Goal: Find specific page/section: Find specific page/section

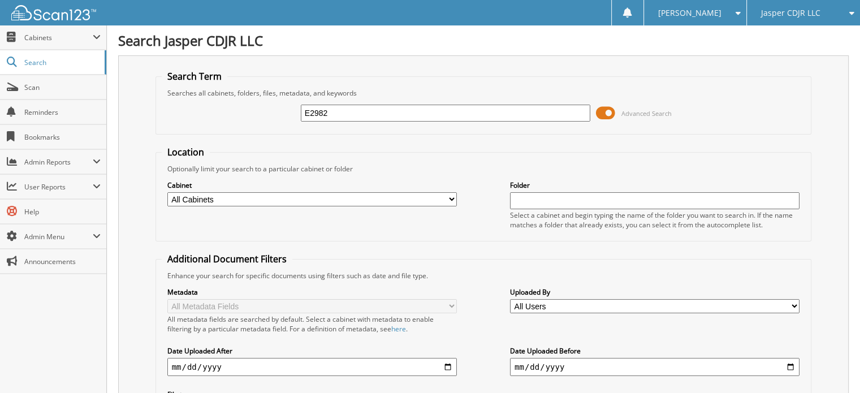
type input "E2982"
click at [597, 111] on span at bounding box center [605, 113] width 19 height 17
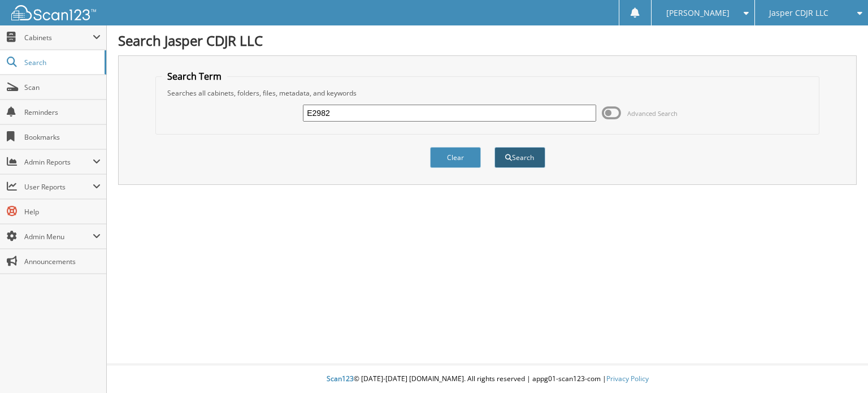
click at [509, 154] on span "submit" at bounding box center [508, 157] width 7 height 7
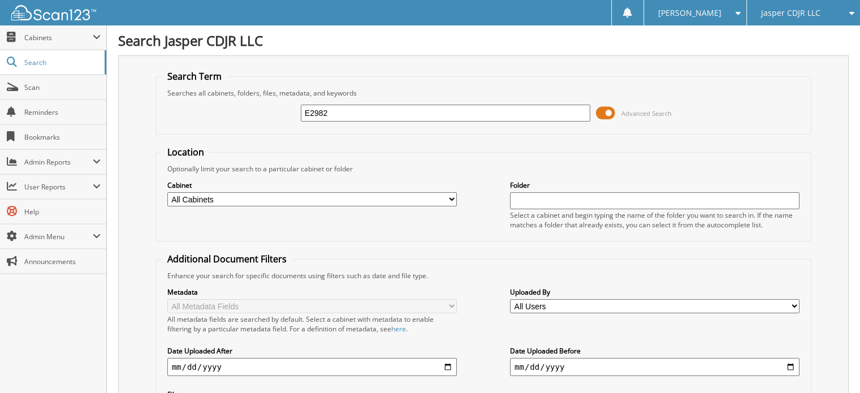
click at [599, 112] on span at bounding box center [605, 113] width 19 height 17
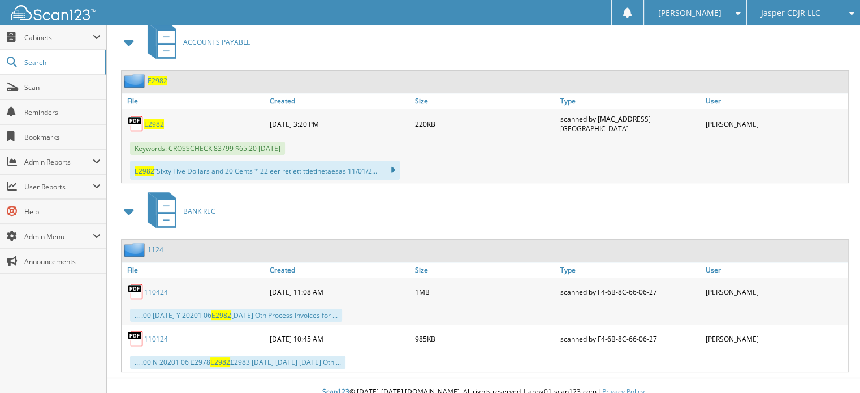
scroll to position [213, 0]
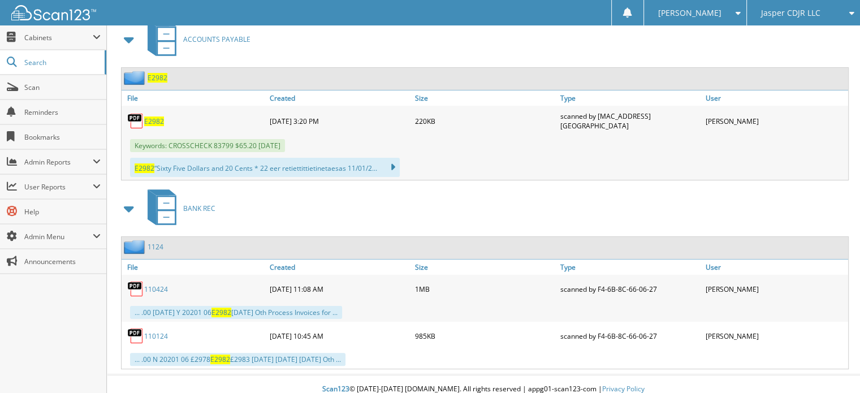
click at [785, 22] on div "Jasper CDJR LLC" at bounding box center [803, 12] width 102 height 25
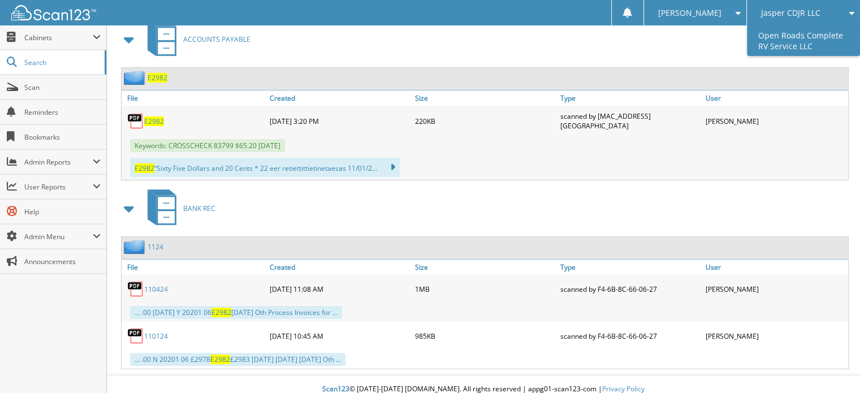
click at [781, 46] on link "Open Roads Complete RV Service LLC" at bounding box center [803, 40] width 113 height 31
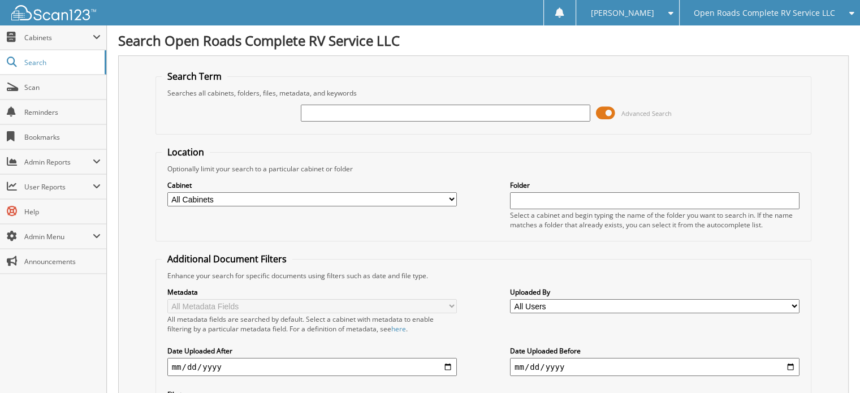
click at [389, 107] on input "text" at bounding box center [445, 113] width 289 height 17
type input "E2982"
click at [603, 117] on span at bounding box center [605, 113] width 19 height 17
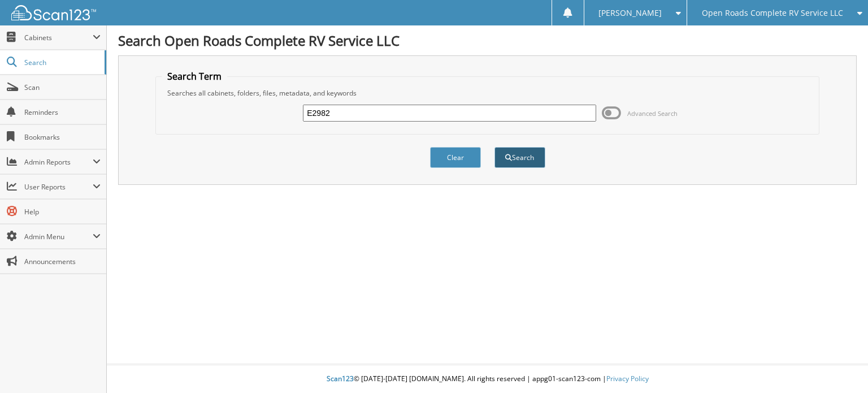
click at [527, 156] on button "Search" at bounding box center [520, 157] width 51 height 21
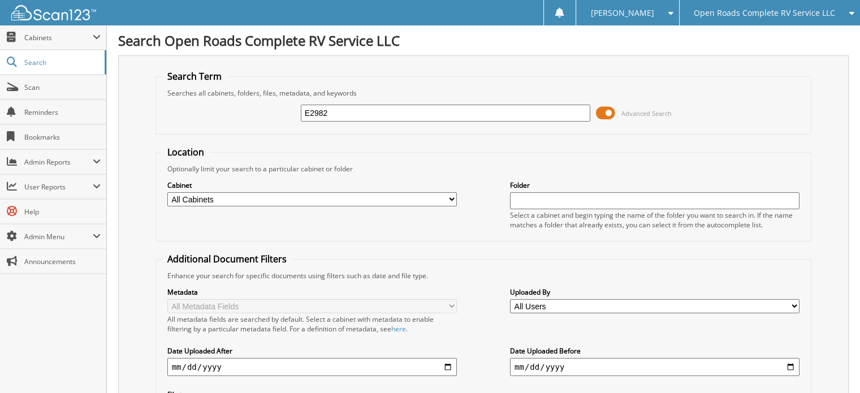
click at [605, 106] on span at bounding box center [605, 113] width 19 height 17
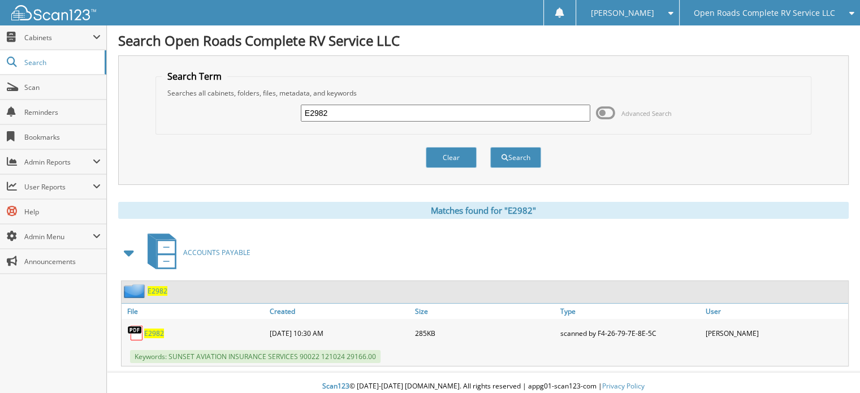
scroll to position [2, 0]
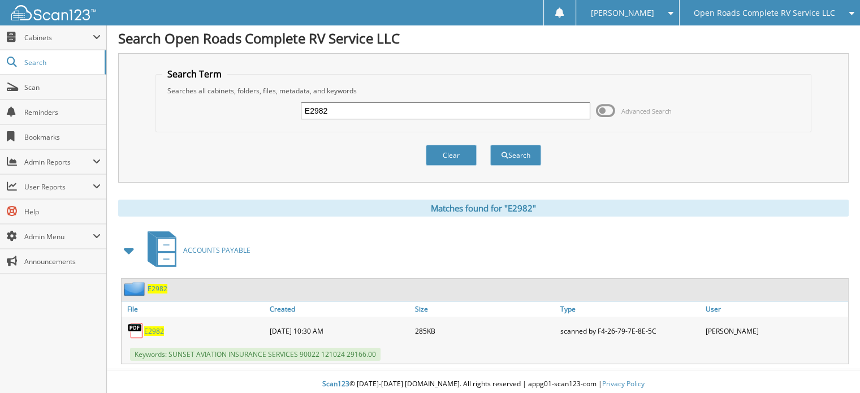
click at [156, 326] on span "E2982" at bounding box center [154, 331] width 20 height 10
